Goal: Check status: Check status

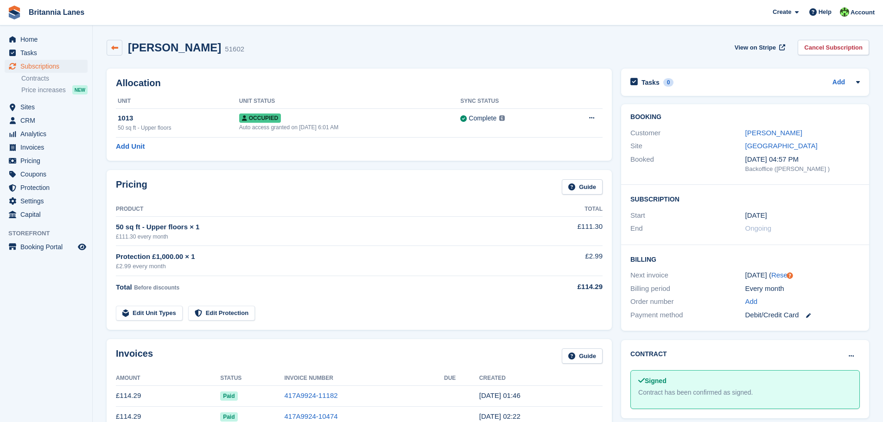
click at [119, 49] on link at bounding box center [115, 48] width 16 height 16
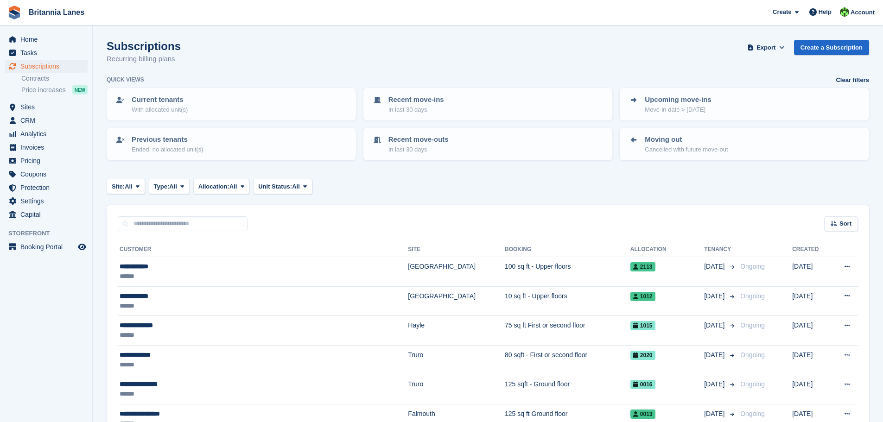
click at [217, 227] on input "text" at bounding box center [183, 223] width 130 height 15
type input "****"
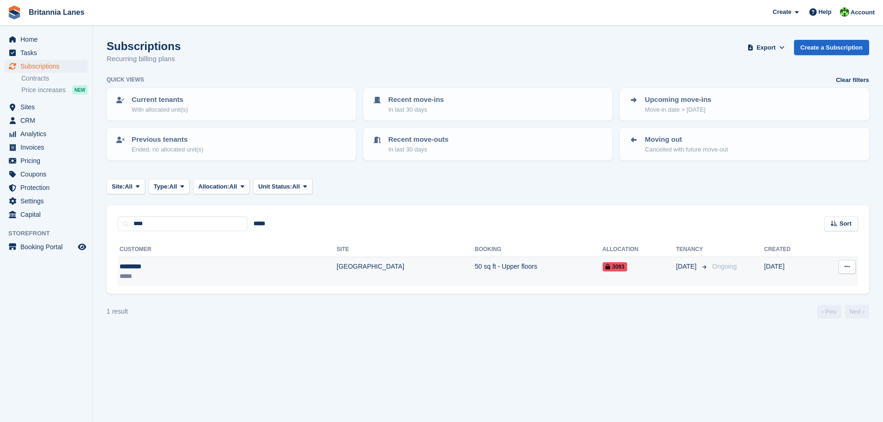
click at [475, 268] on td "50 sq ft - Upper floors" at bounding box center [538, 271] width 127 height 29
